Goal: Task Accomplishment & Management: Complete application form

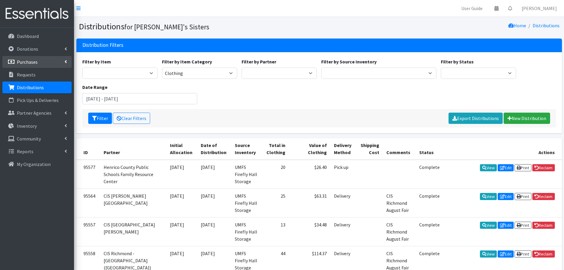
click at [68, 58] on link "Purchases" at bounding box center [36, 62] width 69 height 12
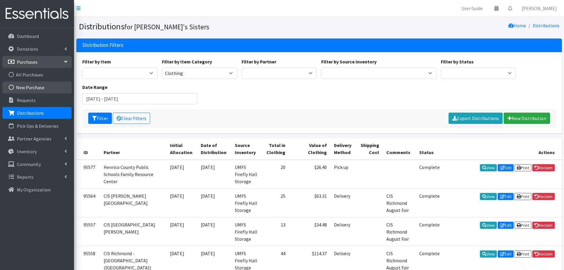
click at [40, 84] on link "New Purchase" at bounding box center [36, 87] width 69 height 12
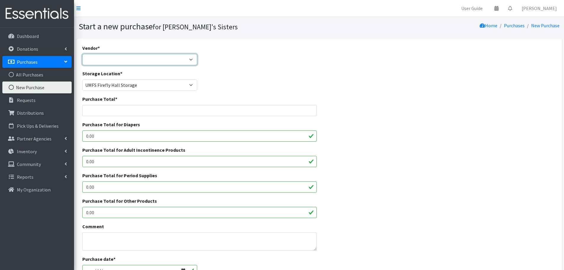
click at [96, 62] on select "Amazon Costco CVS HDI Wholesale McKesson Medline National Diaper Bank Network O…" at bounding box center [139, 59] width 115 height 11
select select "362"
click at [82, 54] on select "Amazon Costco CVS HDI Wholesale McKesson Medline National Diaper Bank Network O…" at bounding box center [139, 59] width 115 height 11
click at [105, 112] on input "Purchase Total *" at bounding box center [199, 110] width 235 height 11
paste input "2,059.91"
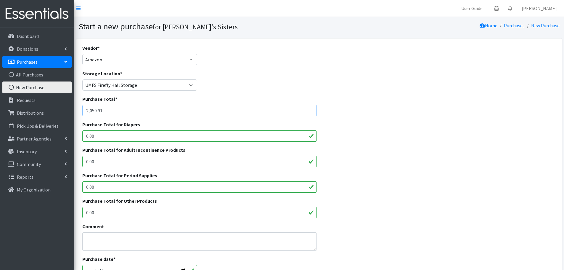
type input "2,059.91"
drag, startPoint x: 116, startPoint y: 212, endPoint x: 46, endPoint y: 212, distance: 70.4
click at [46, 212] on div "User Guide 0 Pick-ups remaining this week View Calendar 0 Requests 0 Partner Ag…" at bounding box center [282, 212] width 564 height 425
paste input "2,059.91"
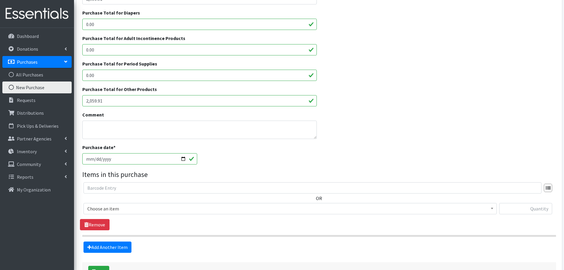
scroll to position [30, 0]
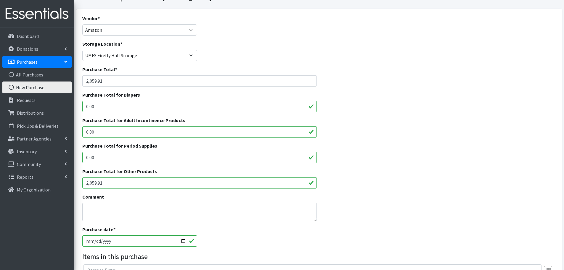
type input "2,059.91"
click at [90, 84] on input "2,059.91" at bounding box center [199, 80] width 235 height 11
type input "2059.91"
click at [89, 184] on input "2,059.91" at bounding box center [199, 182] width 235 height 11
type input "2059.91"
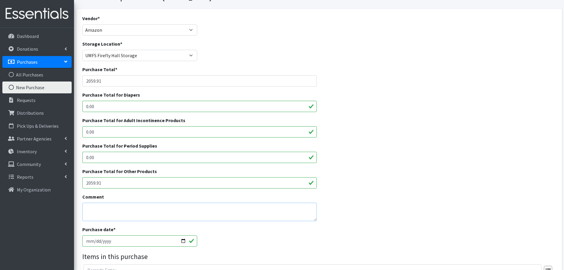
click at [115, 208] on textarea "Comment" at bounding box center [199, 211] width 235 height 18
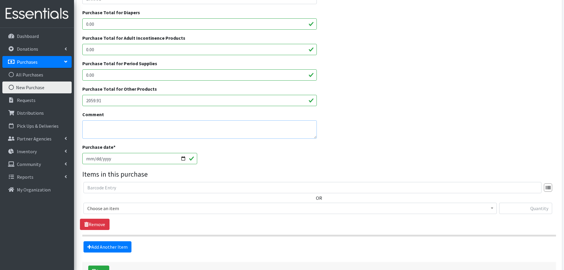
scroll to position [118, 0]
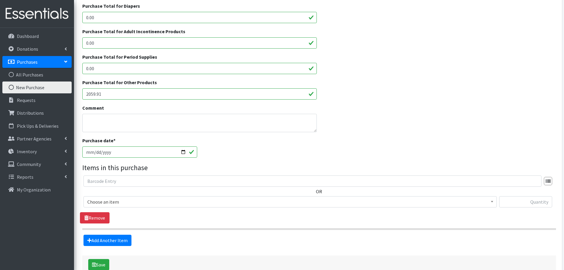
click at [181, 151] on input "2025-09-17" at bounding box center [139, 151] width 115 height 11
type input "[DATE]"
drag, startPoint x: 225, startPoint y: 162, endPoint x: 217, endPoint y: 164, distance: 9.1
click at [226, 162] on legend "Items in this purchase" at bounding box center [318, 167] width 473 height 11
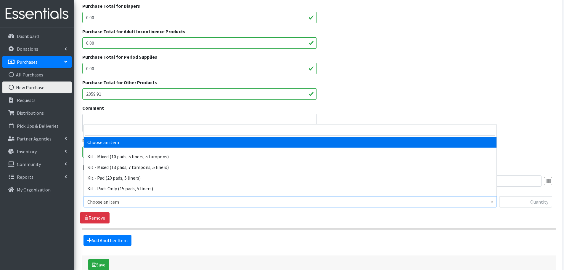
click at [143, 201] on span "Choose an item" at bounding box center [289, 201] width 405 height 8
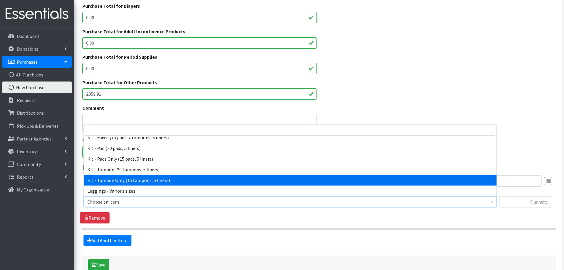
scroll to position [59, 0]
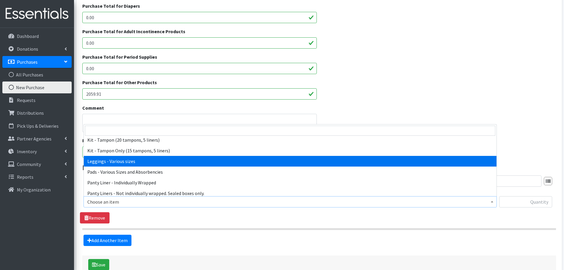
select select "12411"
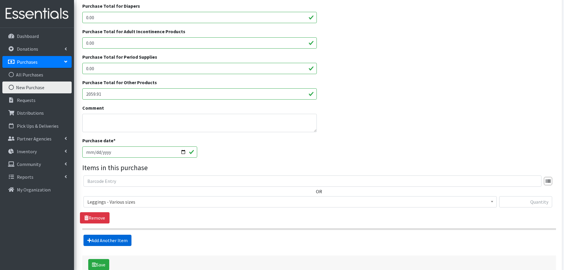
click at [127, 236] on link "Add Another Item" at bounding box center [107, 239] width 48 height 11
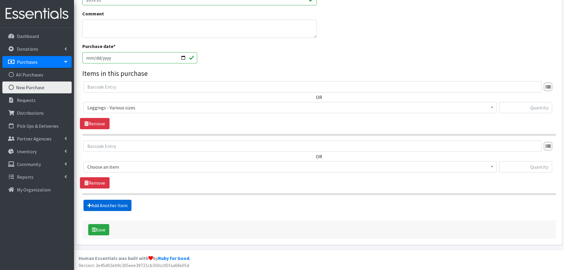
scroll to position [214, 0]
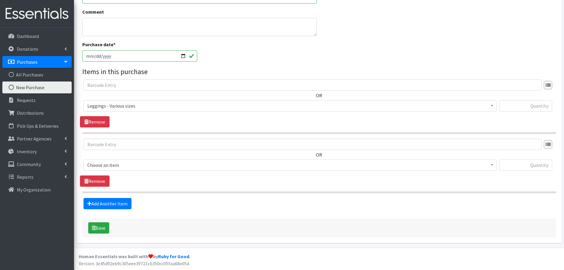
click at [119, 166] on span "Choose an item" at bounding box center [289, 165] width 405 height 8
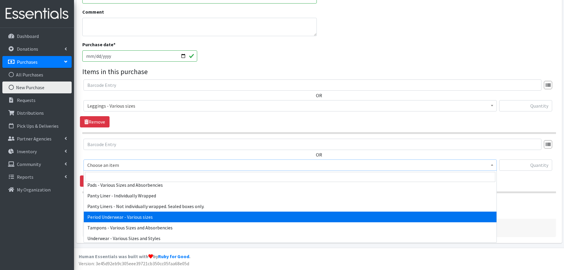
scroll to position [93, 0]
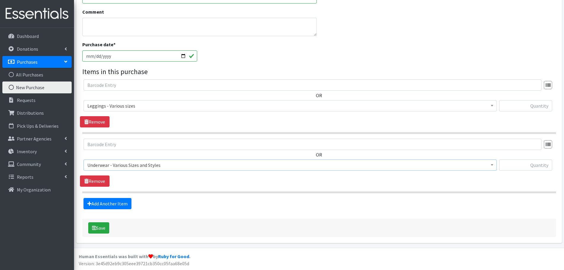
select select "10495"
click at [520, 162] on input "text" at bounding box center [525, 164] width 53 height 11
type input "500"
click at [507, 109] on input "text" at bounding box center [525, 105] width 53 height 11
type input "320"
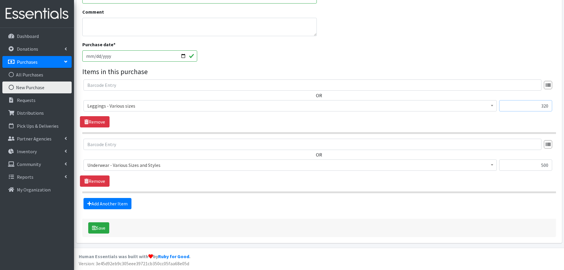
click at [88, 222] on button "Save" at bounding box center [98, 227] width 21 height 11
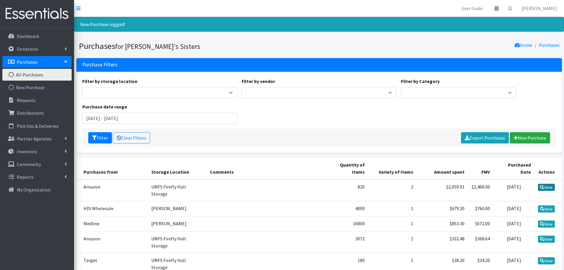
click at [544, 183] on link "View" at bounding box center [546, 186] width 17 height 7
